Goal: Use online tool/utility: Utilize a website feature to perform a specific function

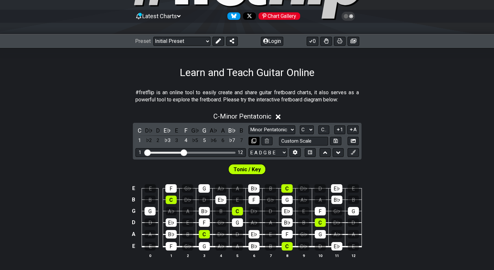
scroll to position [65, 0]
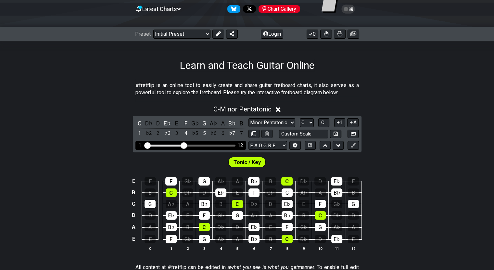
drag, startPoint x: 184, startPoint y: 141, endPoint x: 196, endPoint y: 143, distance: 12.1
click at [196, 143] on div "1 12" at bounding box center [190, 145] width 110 height 9
click at [193, 144] on div "Visible fret range" at bounding box center [190, 145] width 90 height 2
click at [196, 143] on div "1 12" at bounding box center [190, 145] width 110 height 9
click at [242, 145] on div "12" at bounding box center [240, 145] width 5 height 6
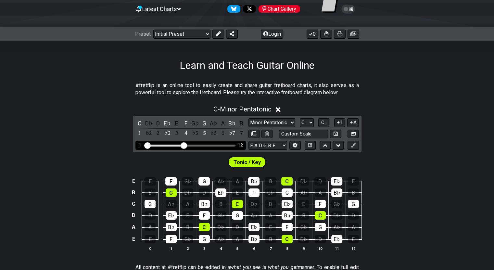
click at [235, 145] on div "1 12" at bounding box center [190, 145] width 110 height 9
click at [283, 144] on select "E A D G B E E A D G B E E A D G B E B E A D F♯ B A D G C E A D A D G B E E♭ A♭ …" at bounding box center [267, 145] width 39 height 9
select select "D A D G A D"
click at [248, 141] on select "E A D G B E E A D G B E E A D G B E B E A D F♯ B A D G C E A D A D G B E E♭ A♭ …" at bounding box center [267, 145] width 39 height 9
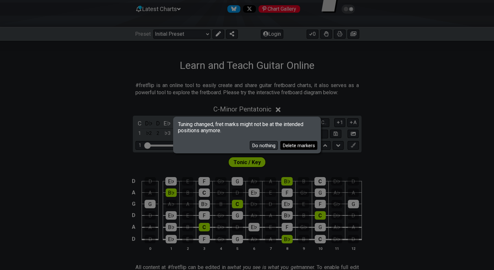
click at [292, 144] on button "Delete markers" at bounding box center [298, 145] width 37 height 9
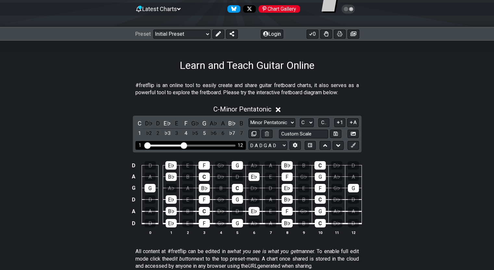
drag, startPoint x: 188, startPoint y: 141, endPoint x: 209, endPoint y: 141, distance: 21.4
click at [209, 141] on div "1 12" at bounding box center [190, 145] width 110 height 9
drag, startPoint x: 184, startPoint y: 144, endPoint x: 204, endPoint y: 148, distance: 20.2
click at [204, 145] on input "Visible fret range" at bounding box center [190, 145] width 92 height 0
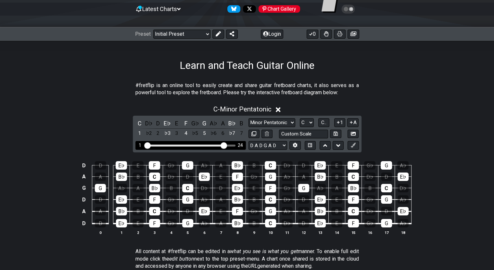
drag, startPoint x: 204, startPoint y: 145, endPoint x: 223, endPoint y: 148, distance: 19.0
click at [223, 145] on input "Visible fret range" at bounding box center [190, 145] width 92 height 0
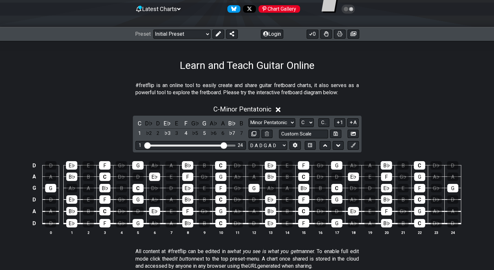
click at [380, 104] on div "C - Minor Pentatonic" at bounding box center [247, 107] width 494 height 12
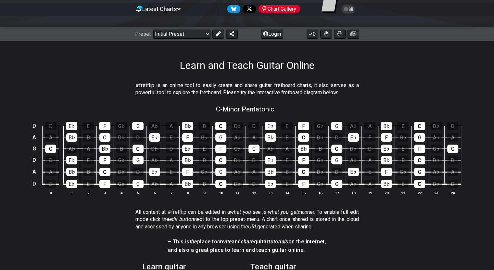
click at [293, 109] on div "C - Minor Pentatonic" at bounding box center [247, 106] width 494 height 11
select select "C"
select select "D A D G A D"
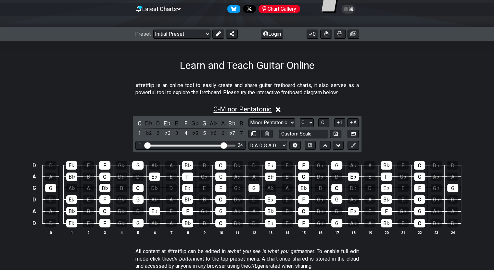
click at [267, 110] on span "C - Minor Pentatonic" at bounding box center [242, 109] width 58 height 8
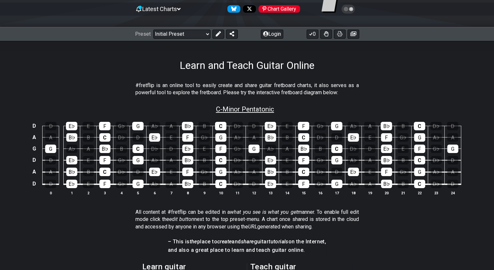
click at [267, 110] on span "C - Minor Pentatonic" at bounding box center [245, 109] width 58 height 8
select select "C"
select select "D A D G A D"
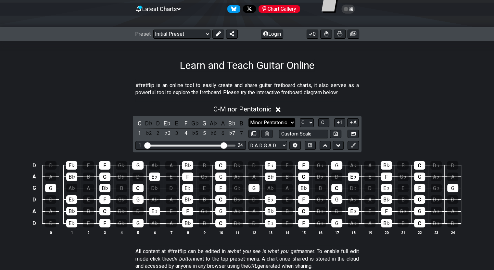
click at [291, 122] on select "Minor Pentatonic Click to edit Minor Pentatonic Major Pentatonic Minor Blues Ma…" at bounding box center [271, 122] width 47 height 9
select select "Major Pentatonic"
click at [248, 118] on select "Minor Pentatonic Click to edit Minor Pentatonic Major Pentatonic Minor Blues Ma…" at bounding box center [271, 122] width 47 height 9
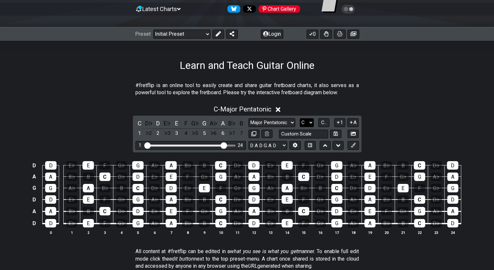
click at [312, 124] on select "A♭ A A♯ B♭ B C C♯ D♭ D D♯ E♭ E F F♯ G♭ G G♯" at bounding box center [306, 122] width 14 height 9
select select "D"
click at [299, 118] on select "A♭ A A♯ B♭ B C C♯ D♭ D D♯ E♭ E F F♯ G♭ G G♯" at bounding box center [306, 122] width 14 height 9
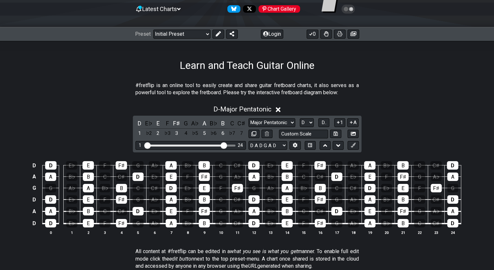
click at [93, 106] on div "D - Major Pentatonic" at bounding box center [247, 107] width 494 height 12
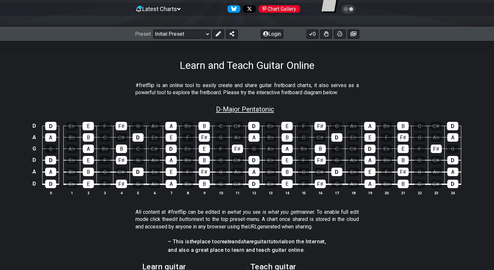
click at [268, 112] on span "D - Major Pentatonic" at bounding box center [245, 109] width 58 height 8
select select "Major Pentatonic"
select select "D"
select select "D A D G A D"
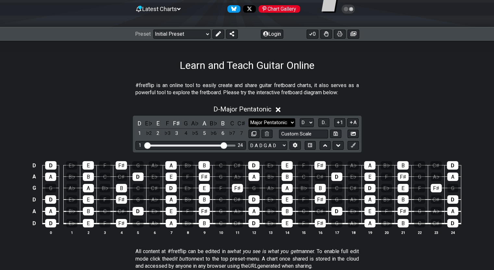
click at [292, 125] on select "Minor Pentatonic Click to edit Minor Pentatonic Major Pentatonic Minor Blues Ma…" at bounding box center [271, 122] width 47 height 9
select select "Major / [PERSON_NAME]"
click at [248, 118] on select "Minor Pentatonic Click to edit Minor Pentatonic Major Pentatonic Minor Blues Ma…" at bounding box center [271, 122] width 47 height 9
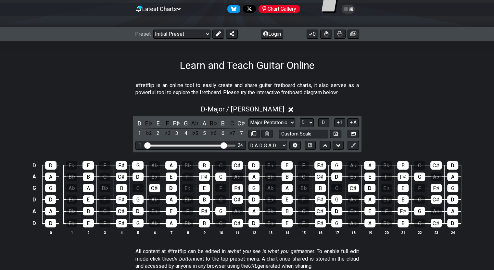
click at [103, 88] on section "#fretflip is an online tool to easily create and share guitar fretboard charts,…" at bounding box center [247, 90] width 494 height 22
click at [141, 134] on div "1" at bounding box center [139, 133] width 8 height 9
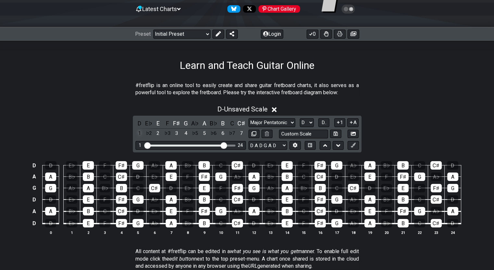
click at [141, 134] on div "1" at bounding box center [139, 133] width 8 height 9
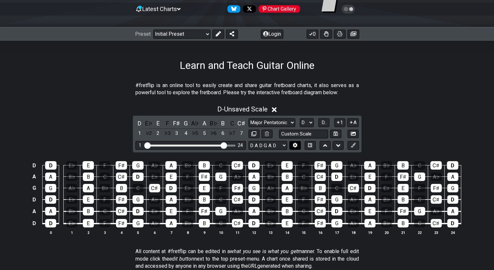
click at [296, 144] on icon at bounding box center [295, 145] width 5 height 5
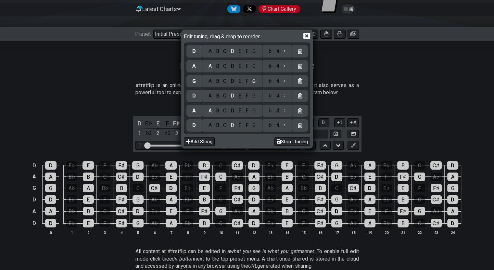
click at [302, 33] on div "Edit tuning, drag & drop to reorder." at bounding box center [247, 36] width 126 height 11
click at [303, 31] on div "Edit tuning, drag & drop to reorder." at bounding box center [247, 36] width 126 height 11
click at [305, 32] on icon at bounding box center [306, 35] width 7 height 7
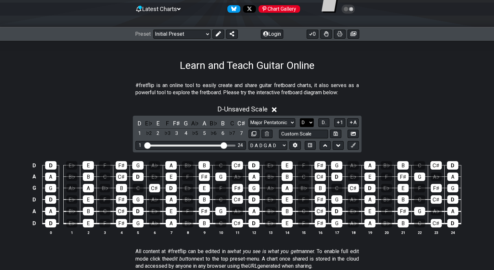
click at [310, 121] on select "A♭ A A♯ B♭ B C C♯ D♭ D D♯ E♭ E F F♯ G♭ G G♯" at bounding box center [306, 122] width 14 height 9
click at [325, 123] on span "D.." at bounding box center [323, 122] width 5 height 6
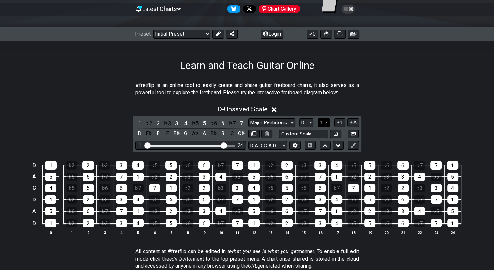
click at [326, 122] on span "1..7" at bounding box center [324, 122] width 8 height 6
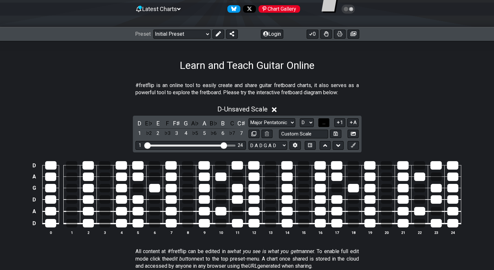
click at [326, 122] on button "..." at bounding box center [323, 122] width 11 height 9
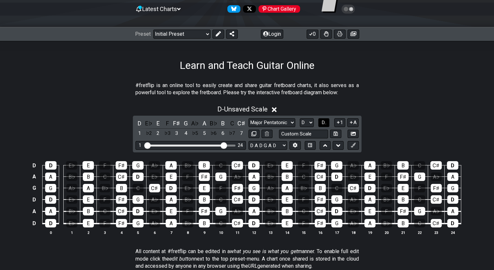
click at [326, 122] on span "D.." at bounding box center [323, 122] width 5 height 6
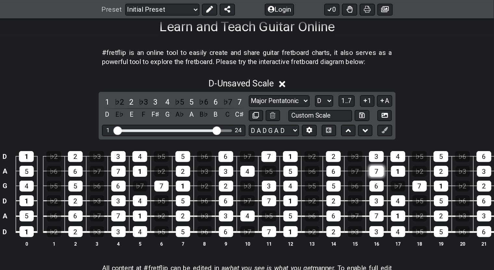
scroll to position [119, 0]
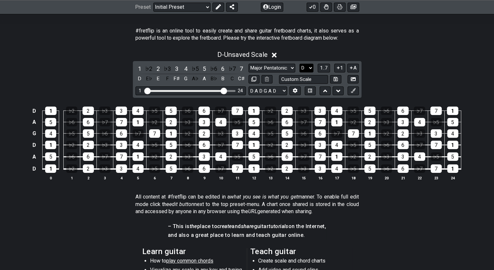
click at [310, 66] on select "A♭ A A♯ B♭ B C C♯ D♭ D D♯ E♭ E F F♯ G♭ G G♯" at bounding box center [306, 68] width 14 height 9
select select "G"
click at [299, 64] on select "A♭ A A♯ B♭ B C C♯ D♭ D D♯ E♭ E F F♯ G♭ G G♯" at bounding box center [306, 68] width 14 height 9
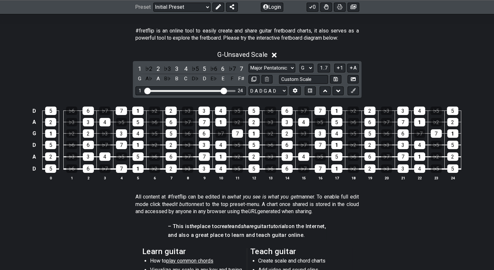
click at [371, 207] on section "All content at #fretflip can be edited in a what you see is what you get manner…" at bounding box center [247, 205] width 494 height 30
